Goal: Transaction & Acquisition: Purchase product/service

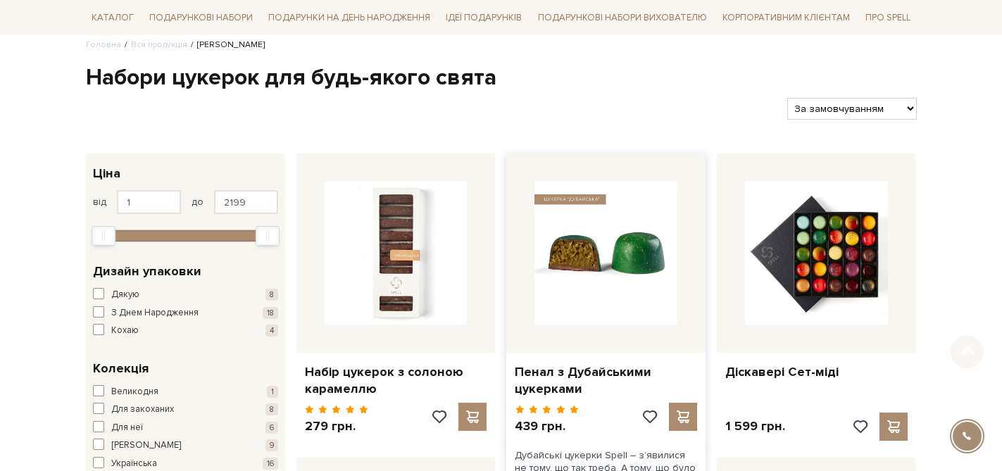
scroll to position [144, 0]
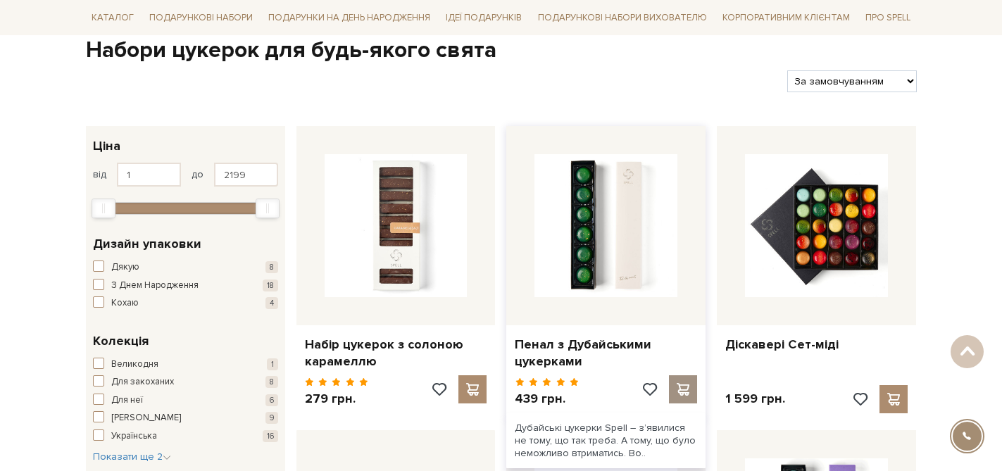
click at [682, 395] on span at bounding box center [683, 389] width 18 height 13
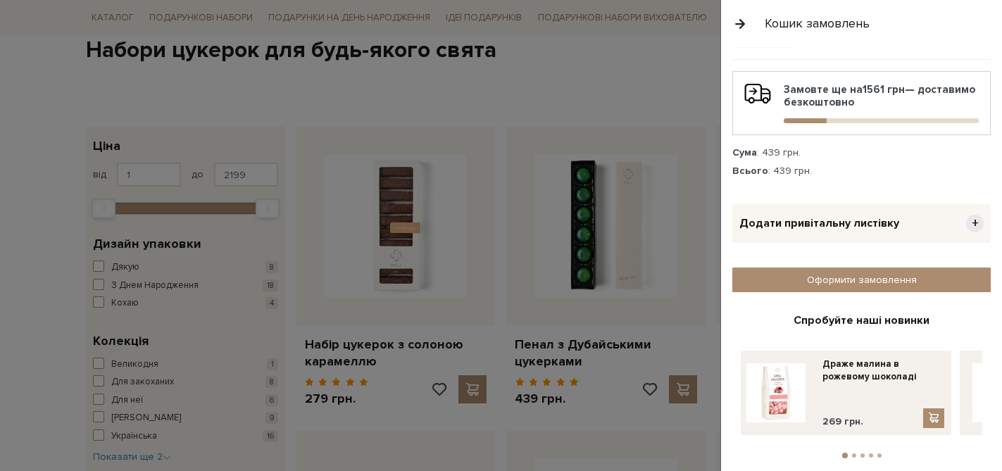
scroll to position [109, 0]
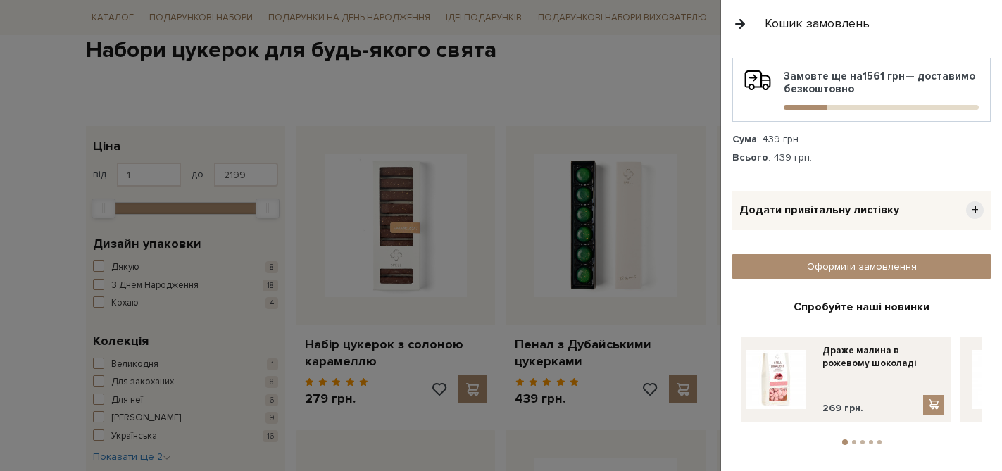
click at [854, 440] on button "2" at bounding box center [854, 442] width 4 height 4
click at [861, 440] on button "3" at bounding box center [862, 442] width 4 height 4
click at [871, 440] on button "4" at bounding box center [871, 442] width 4 height 4
click at [881, 440] on button "5" at bounding box center [879, 442] width 4 height 4
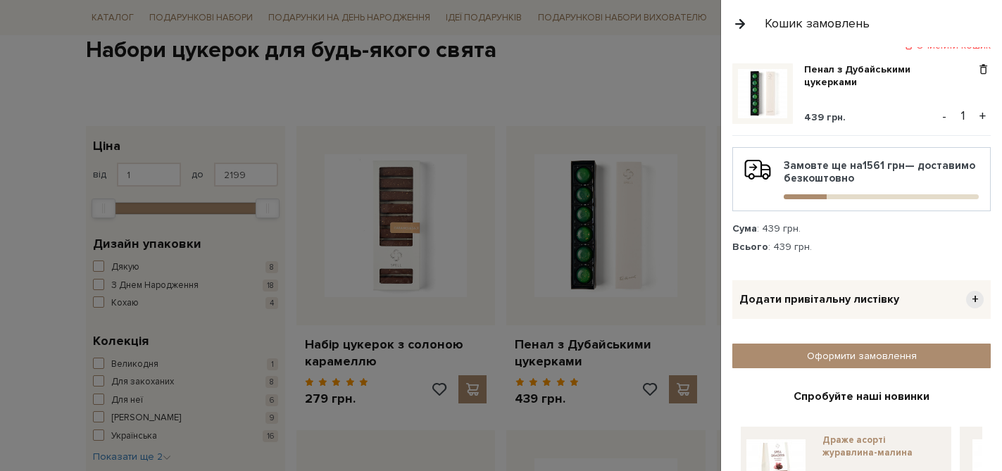
scroll to position [0, 0]
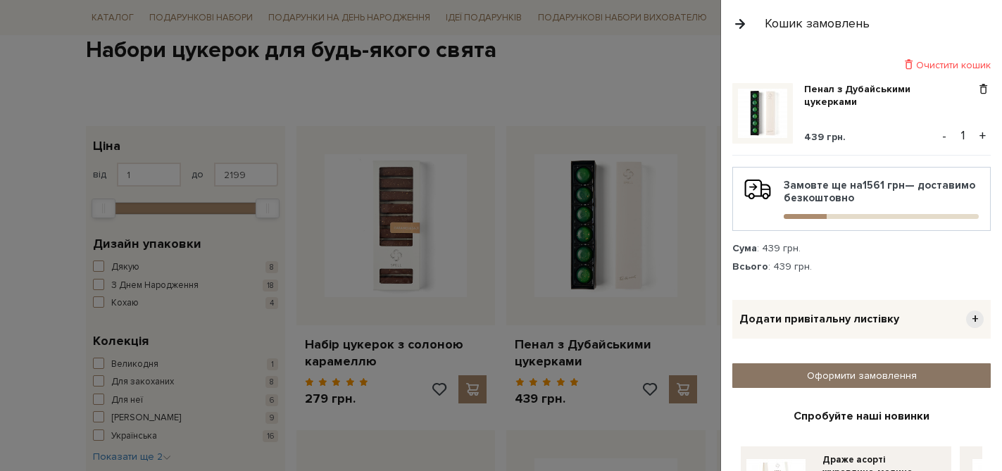
click at [886, 376] on link "Оформити замовлення" at bounding box center [861, 375] width 258 height 25
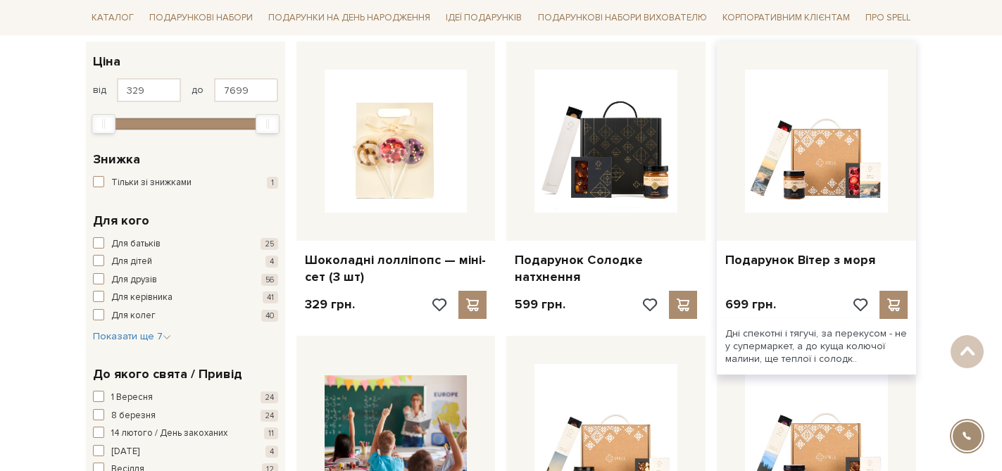
scroll to position [242, 0]
